Goal: Task Accomplishment & Management: Manage account settings

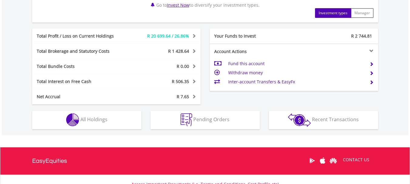
scroll to position [303, 0]
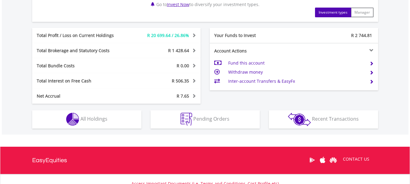
click at [371, 73] on span at bounding box center [372, 72] width 4 height 4
click at [255, 72] on td "Withdraw money" at bounding box center [296, 72] width 136 height 9
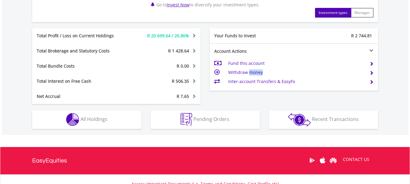
scroll to position [253, 0]
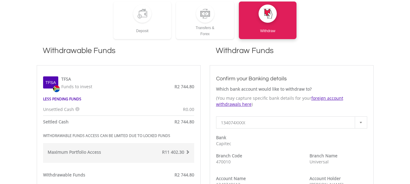
scroll to position [152, 0]
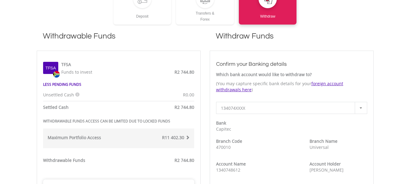
click at [362, 110] on div at bounding box center [361, 108] width 12 height 12
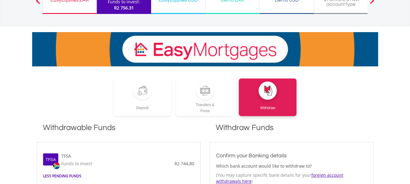
scroll to position [0, 0]
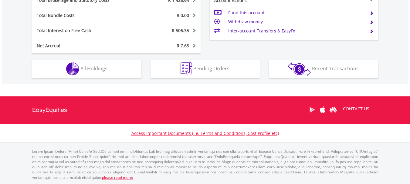
scroll to position [58, 115]
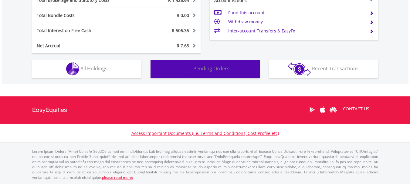
click at [205, 71] on span "Pending Orders" at bounding box center [211, 68] width 36 height 7
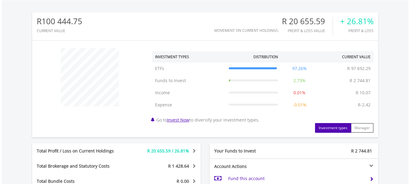
scroll to position [203, 0]
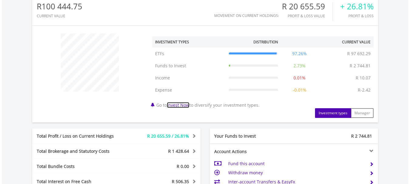
click at [179, 106] on link "Invest Now" at bounding box center [178, 105] width 22 height 6
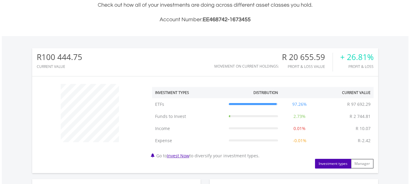
scroll to position [253, 0]
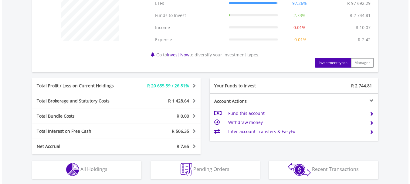
click at [269, 132] on td "Inter-account Transfers & EasyFx" at bounding box center [296, 131] width 136 height 9
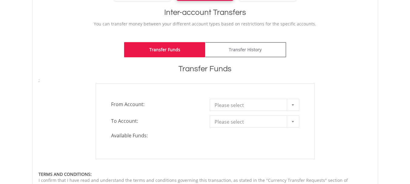
scroll to position [152, 0]
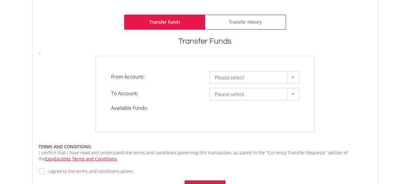
click at [292, 77] on b at bounding box center [293, 78] width 2 height 2
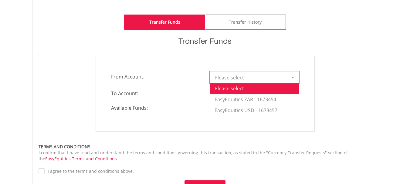
click at [292, 77] on b at bounding box center [293, 78] width 2 height 2
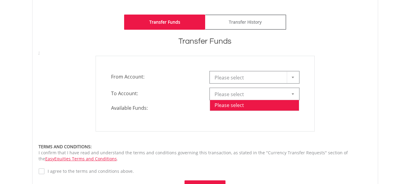
click at [292, 92] on div at bounding box center [293, 94] width 12 height 12
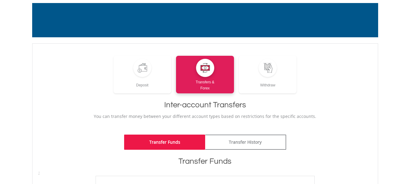
scroll to position [0, 0]
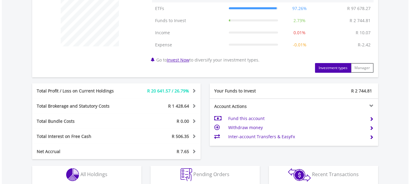
scroll to position [348, 0]
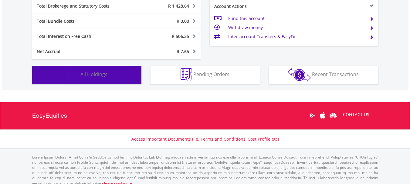
click at [79, 74] on img "button" at bounding box center [72, 74] width 13 height 13
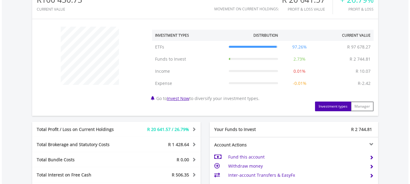
scroll to position [57, 0]
